Goal: Find specific page/section

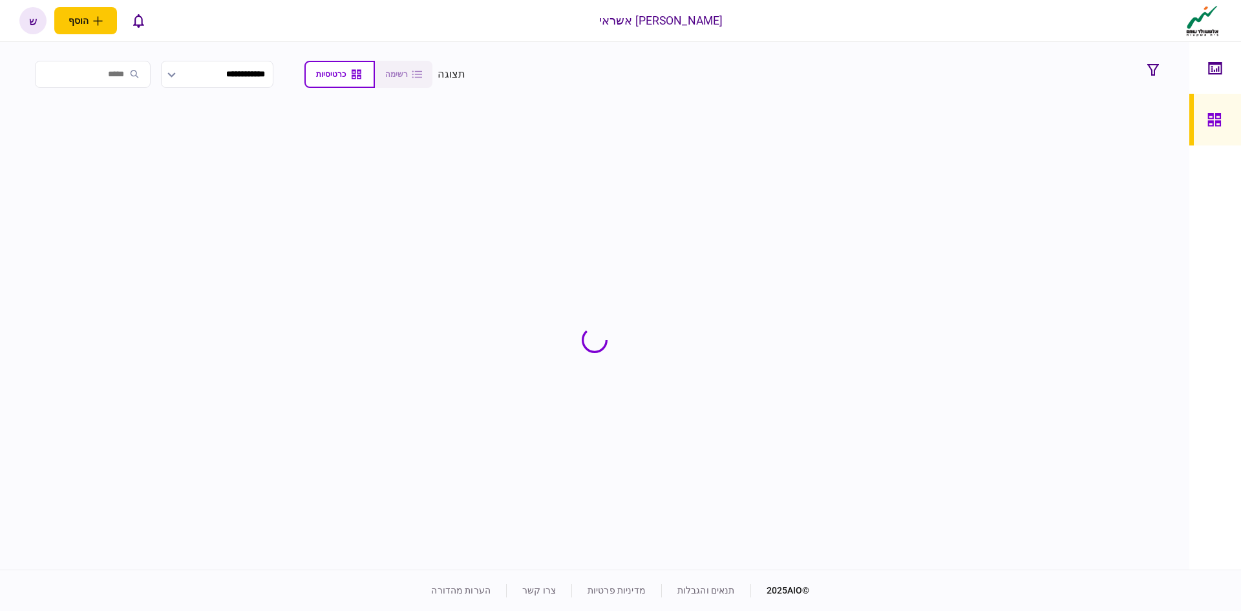
click at [147, 73] on input "search" at bounding box center [93, 74] width 116 height 27
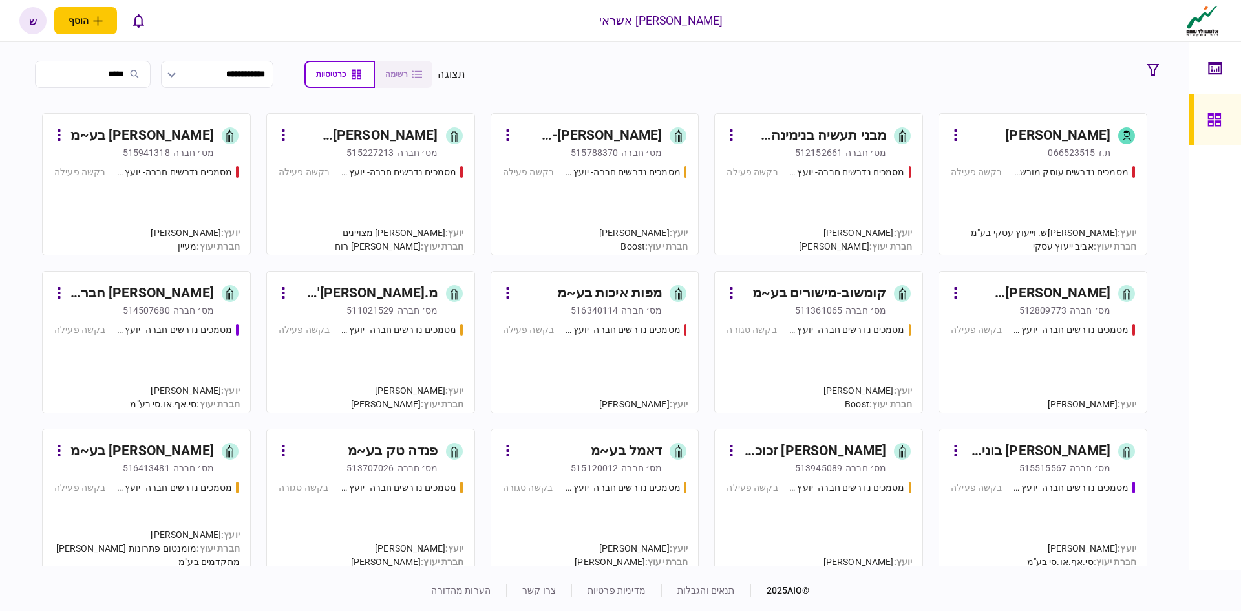
type input "*****"
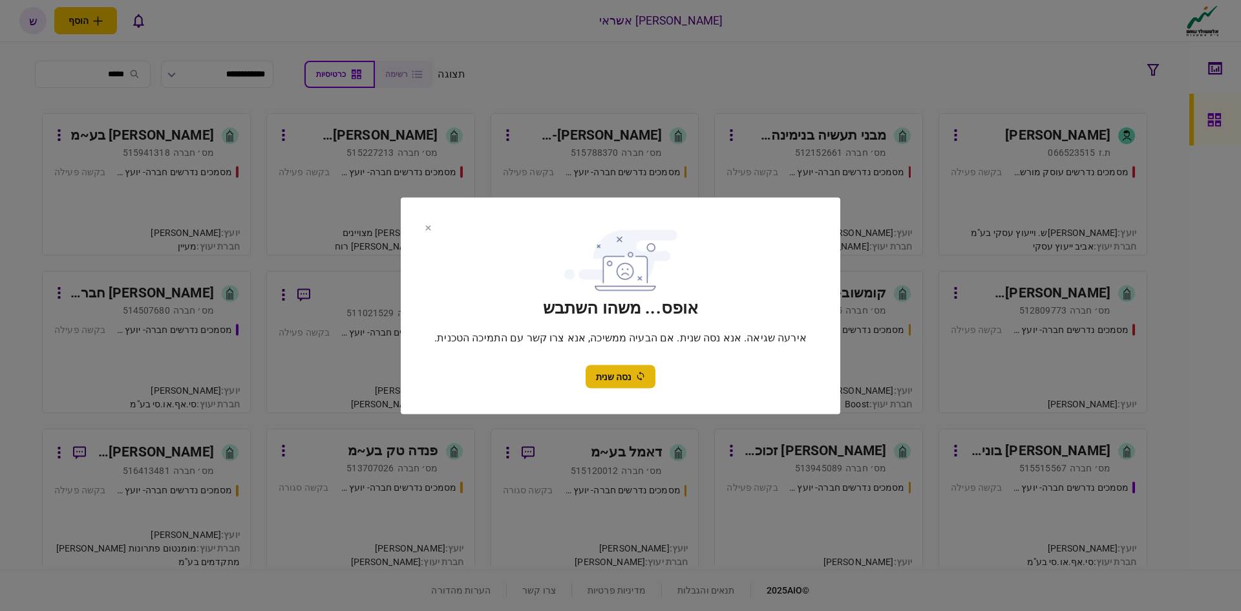
click at [612, 381] on button "נסה שנית" at bounding box center [621, 376] width 70 height 23
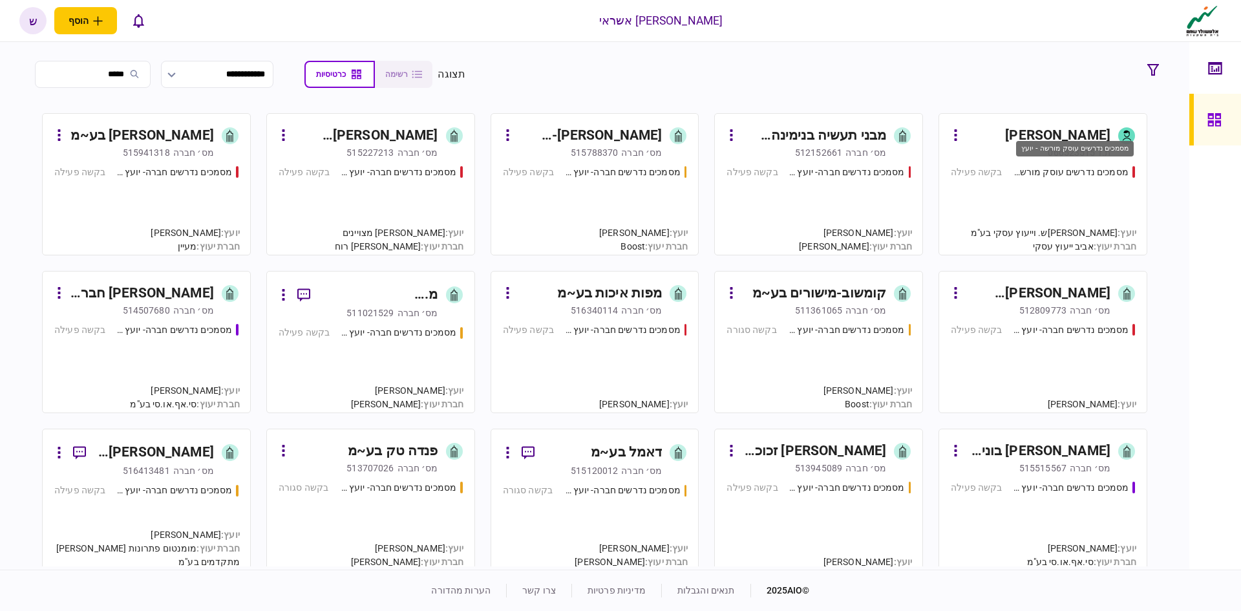
click at [1065, 169] on div "מסמכים נדרשים עוסק מורשה - יועץ" at bounding box center [1071, 173] width 116 height 14
